Goal: Navigation & Orientation: Understand site structure

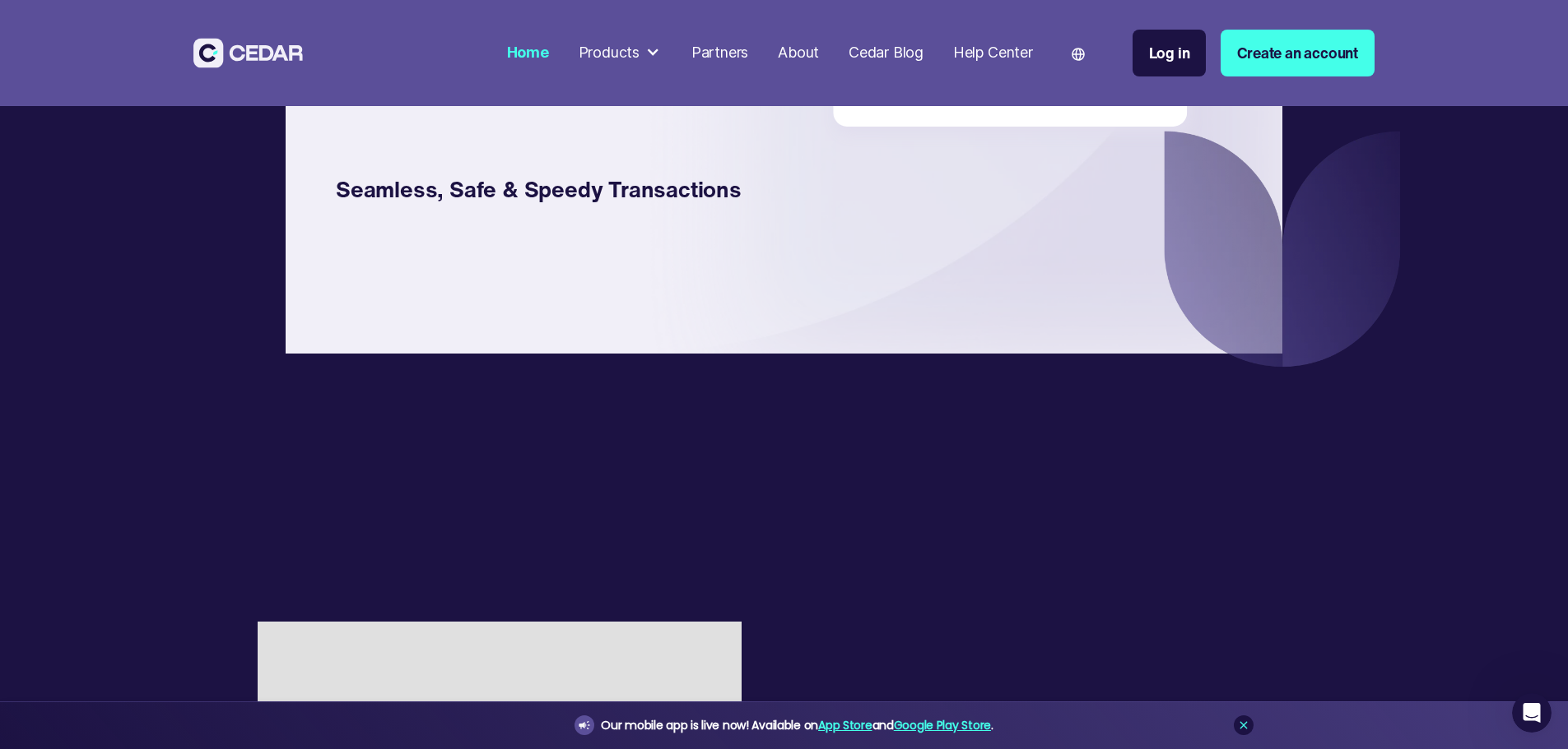
scroll to position [3044, 0]
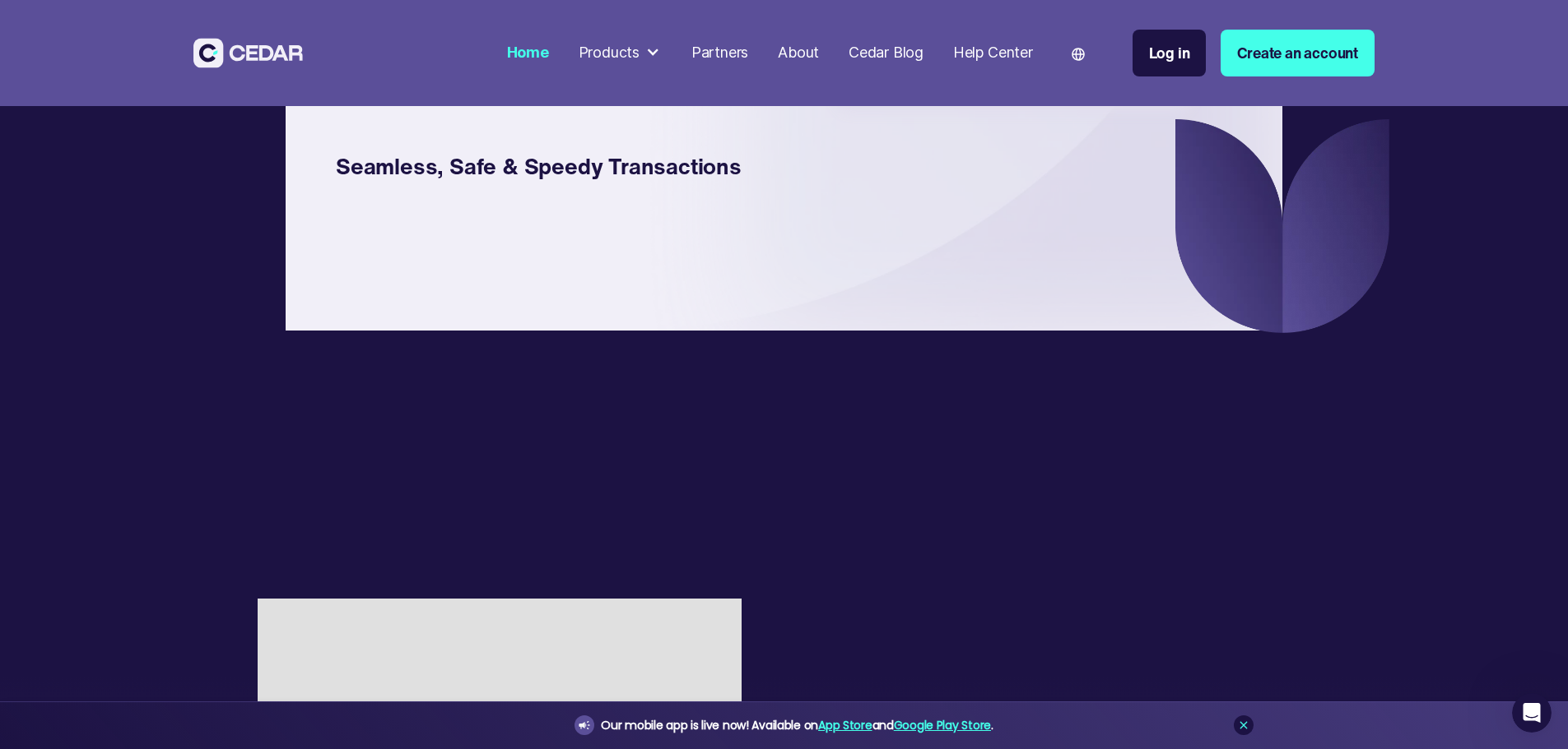
click at [748, 50] on div "Partners" at bounding box center [719, 53] width 56 height 22
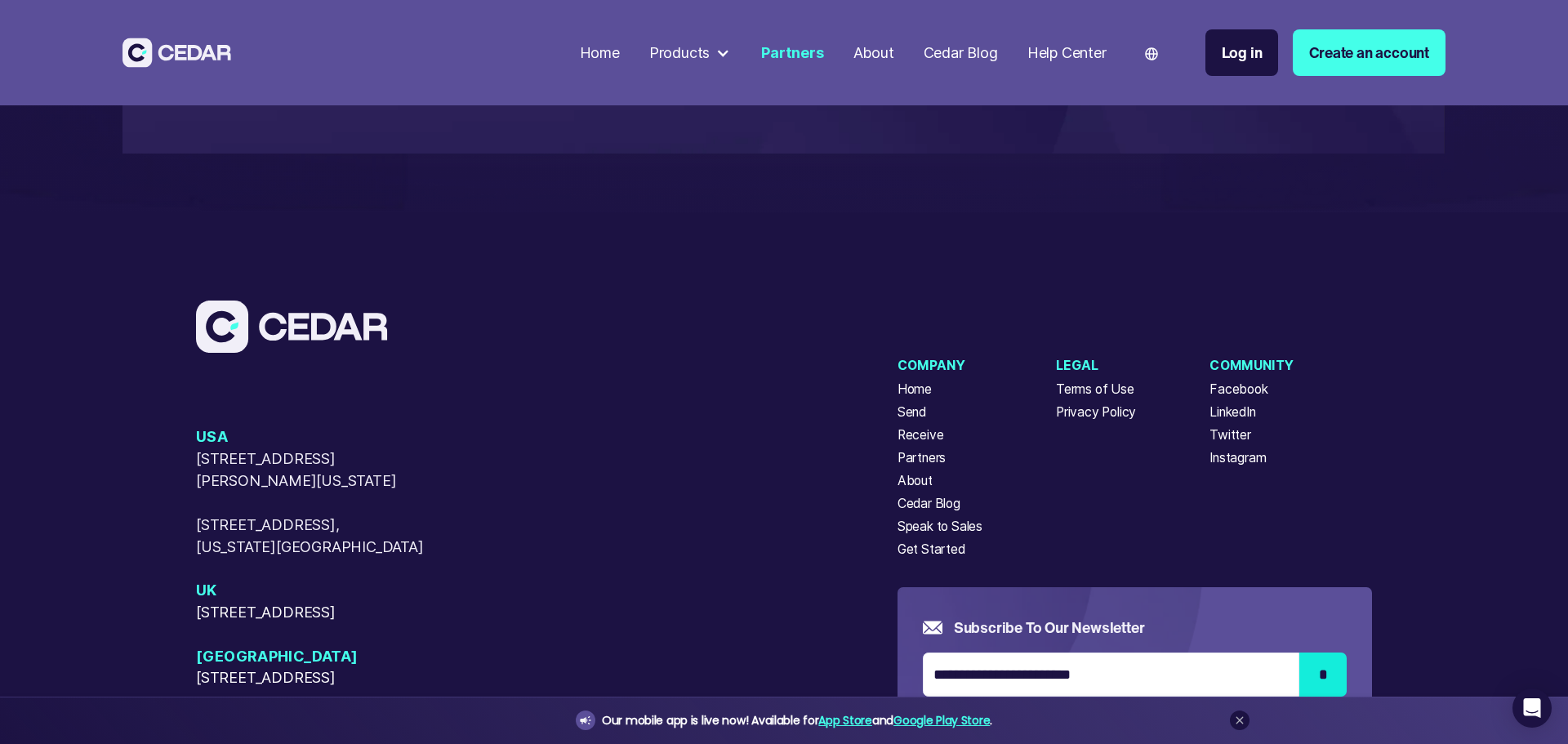
scroll to position [4413, 0]
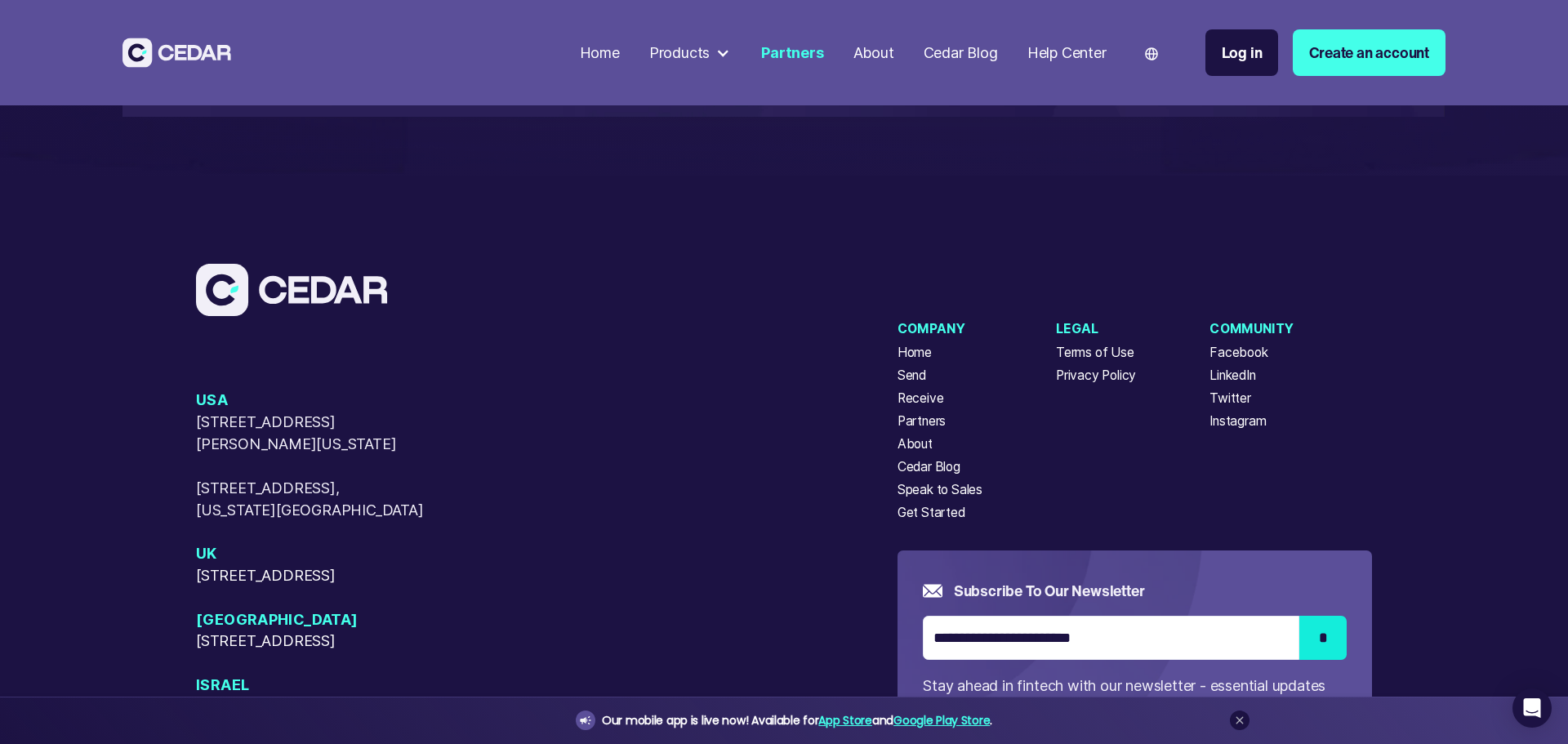
click at [907, 363] on div "Home" at bounding box center [914, 353] width 34 height 20
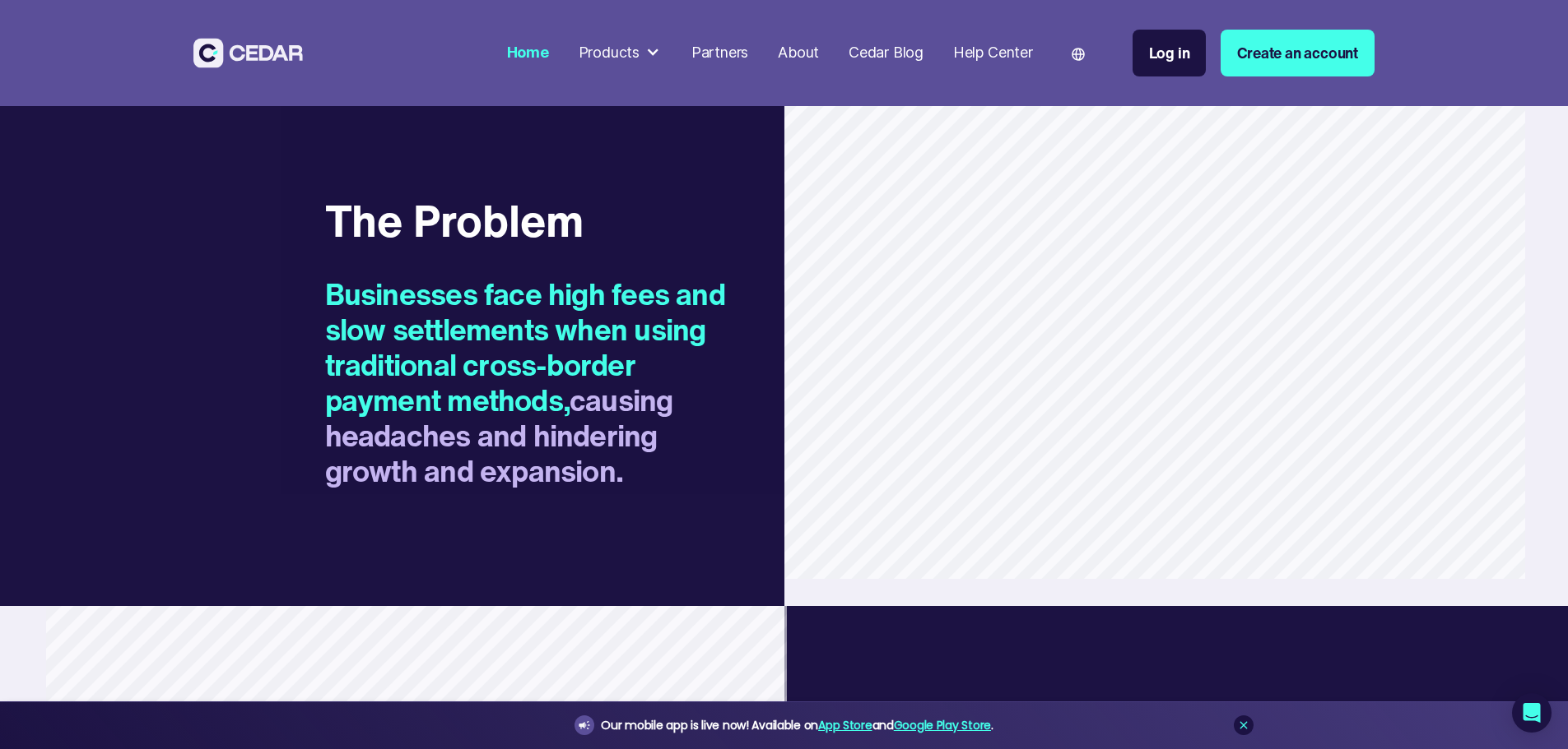
scroll to position [1563, 0]
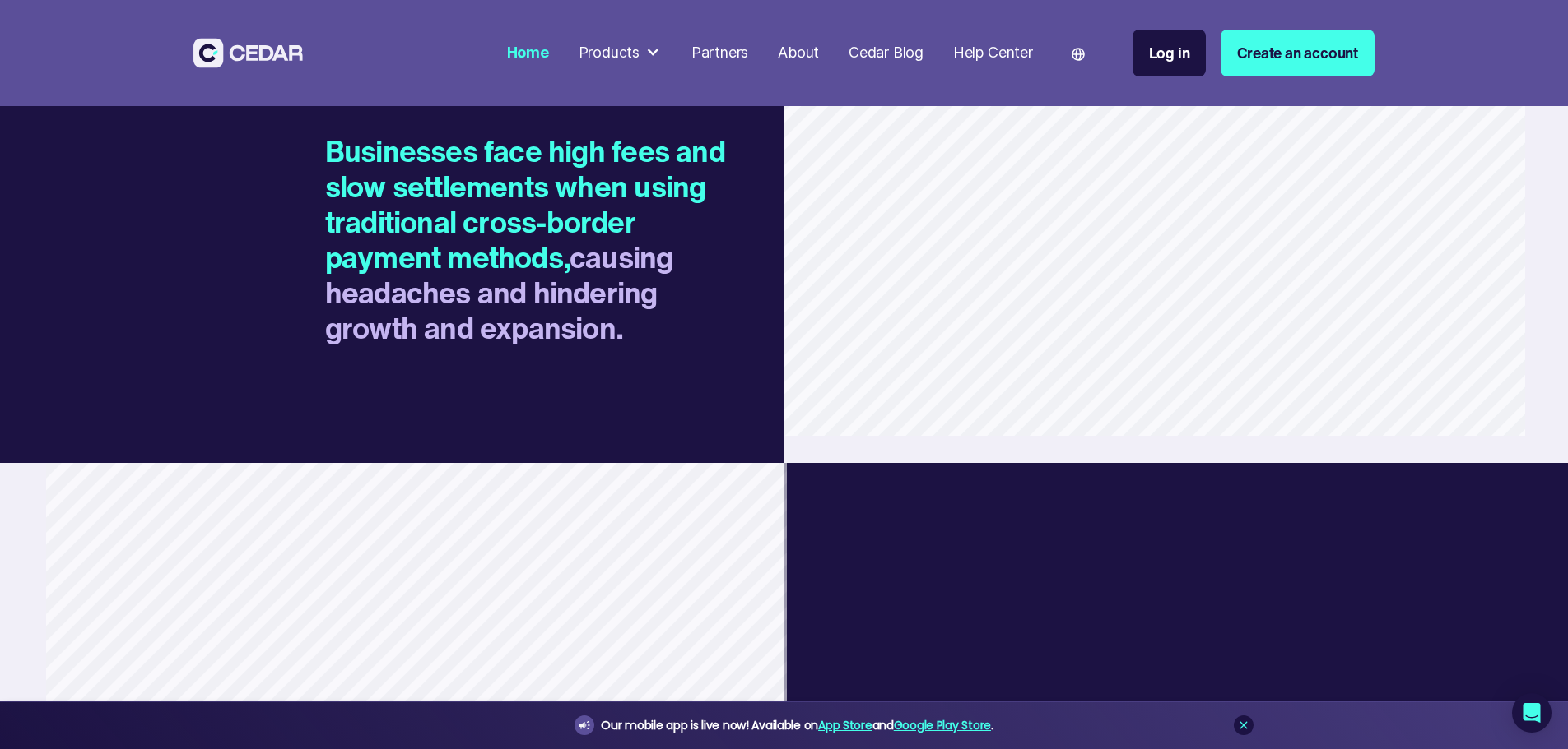
click at [819, 49] on div "About" at bounding box center [799, 53] width 42 height 22
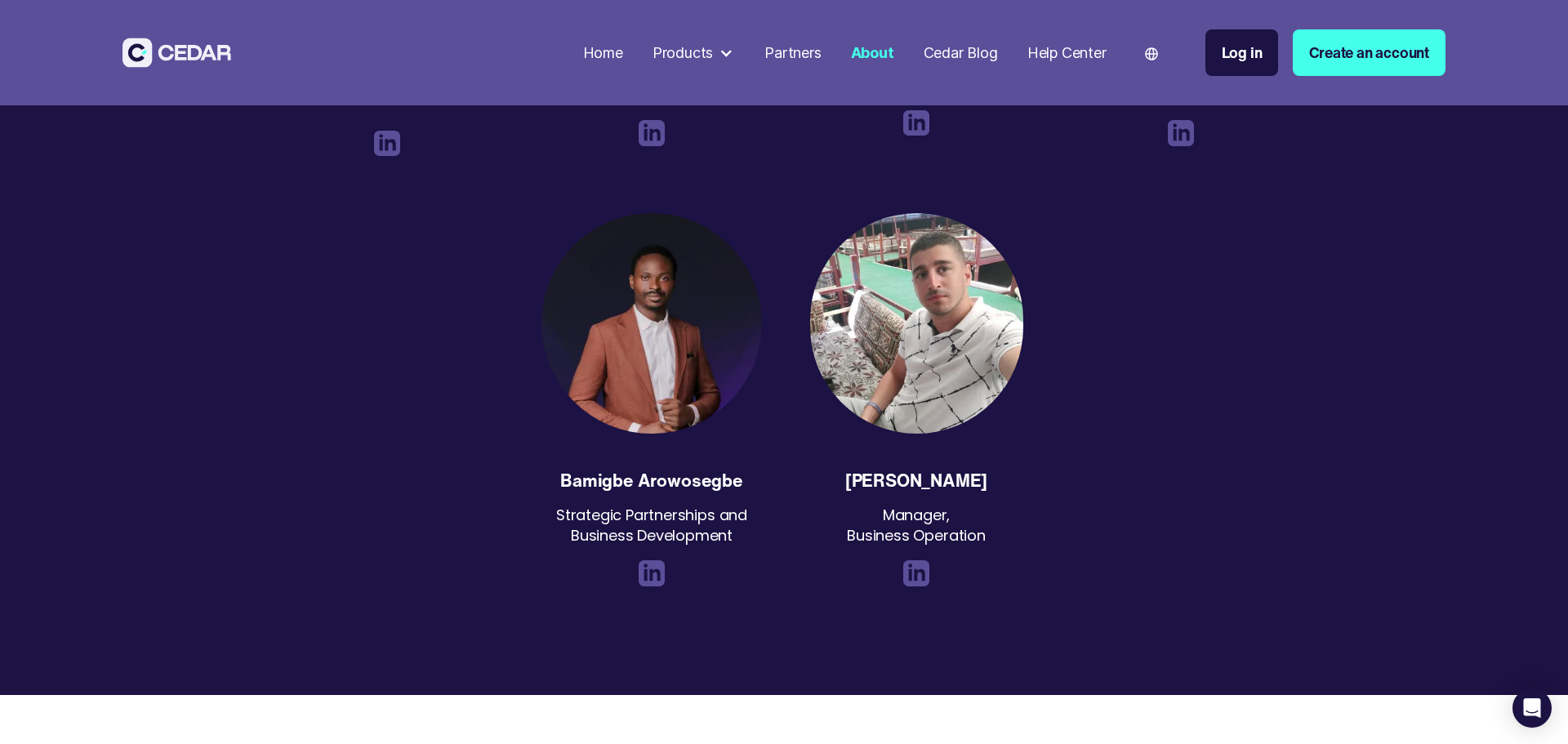
scroll to position [2942, 0]
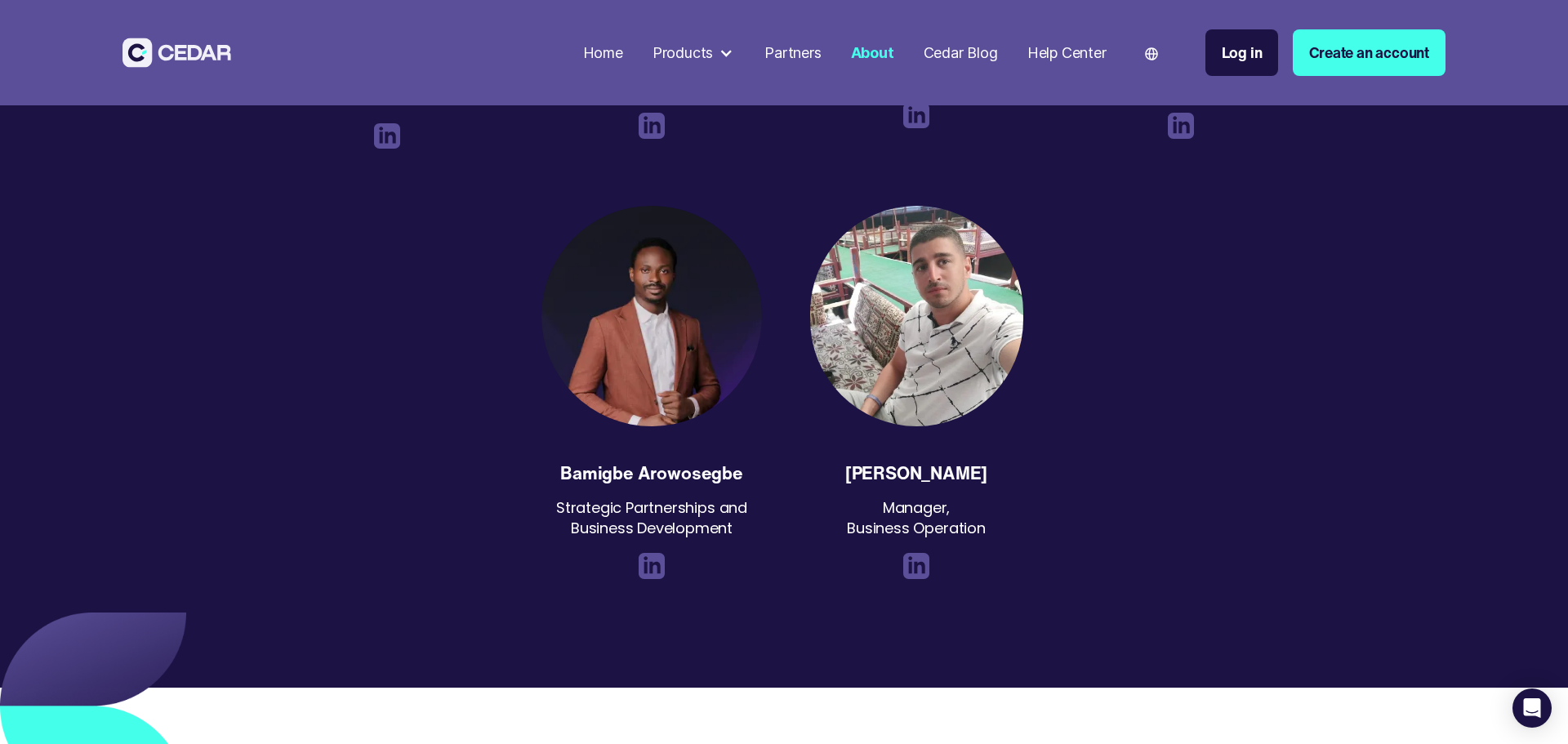
click at [652, 553] on img at bounding box center [651, 566] width 27 height 27
